Goal: Find specific page/section: Find specific page/section

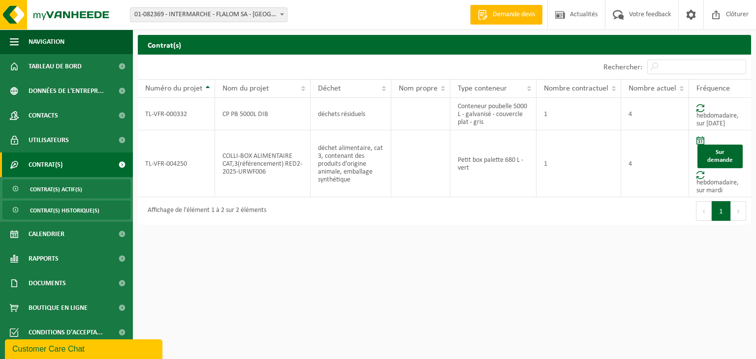
click at [63, 201] on link "Contrat(s) historique(s)" at bounding box center [66, 210] width 128 height 19
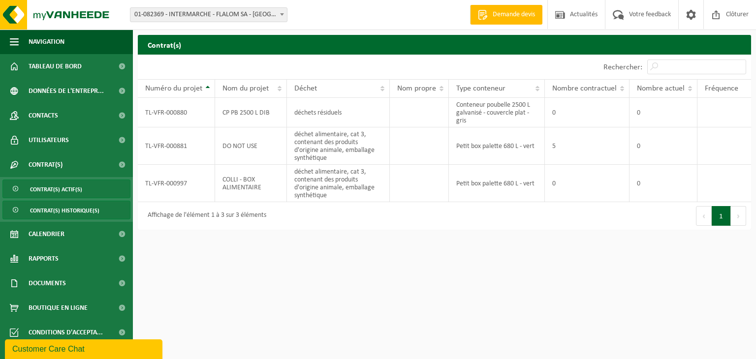
click at [63, 196] on span "Contrat(s) actif(s)" at bounding box center [56, 189] width 52 height 19
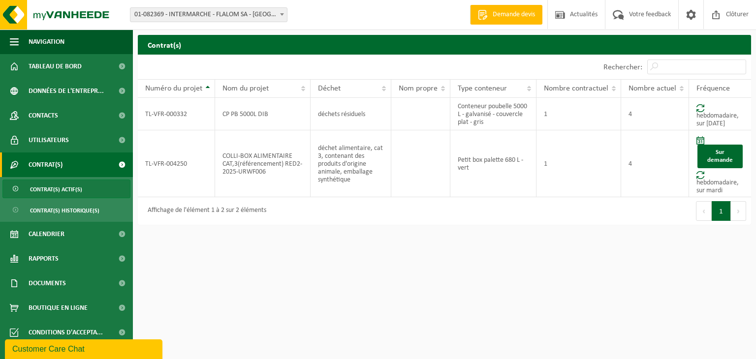
click at [66, 184] on span "Contrat(s) actif(s)" at bounding box center [56, 189] width 52 height 19
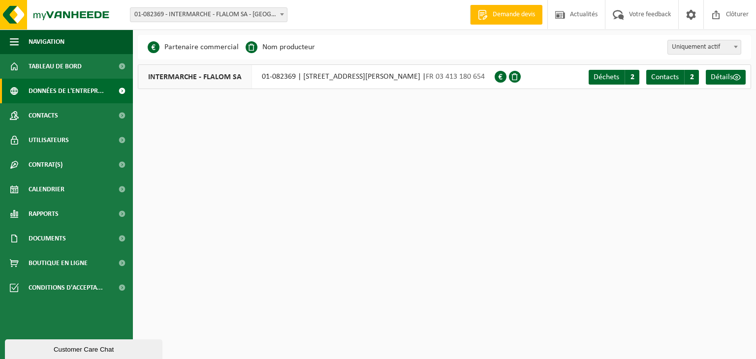
click at [59, 72] on span "Tableau de bord" at bounding box center [55, 66] width 53 height 25
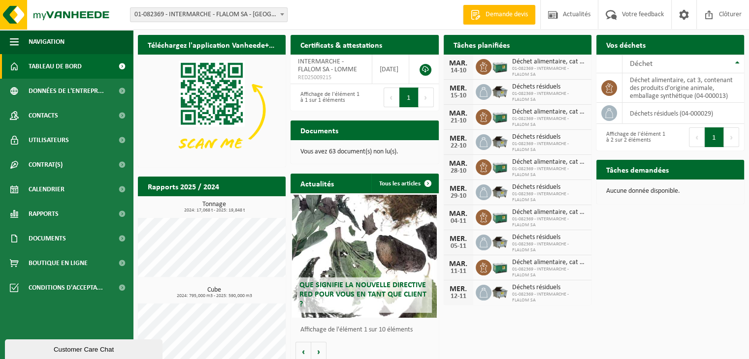
click at [86, 66] on link "Tableau de bord" at bounding box center [66, 66] width 133 height 25
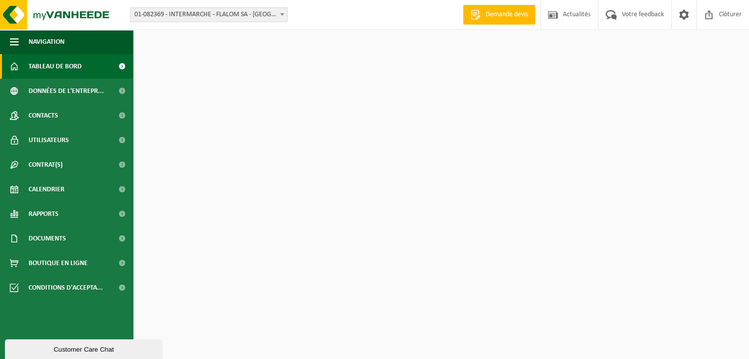
click at [103, 65] on link "Tableau de bord" at bounding box center [66, 66] width 133 height 25
